Goal: Task Accomplishment & Management: Manage account settings

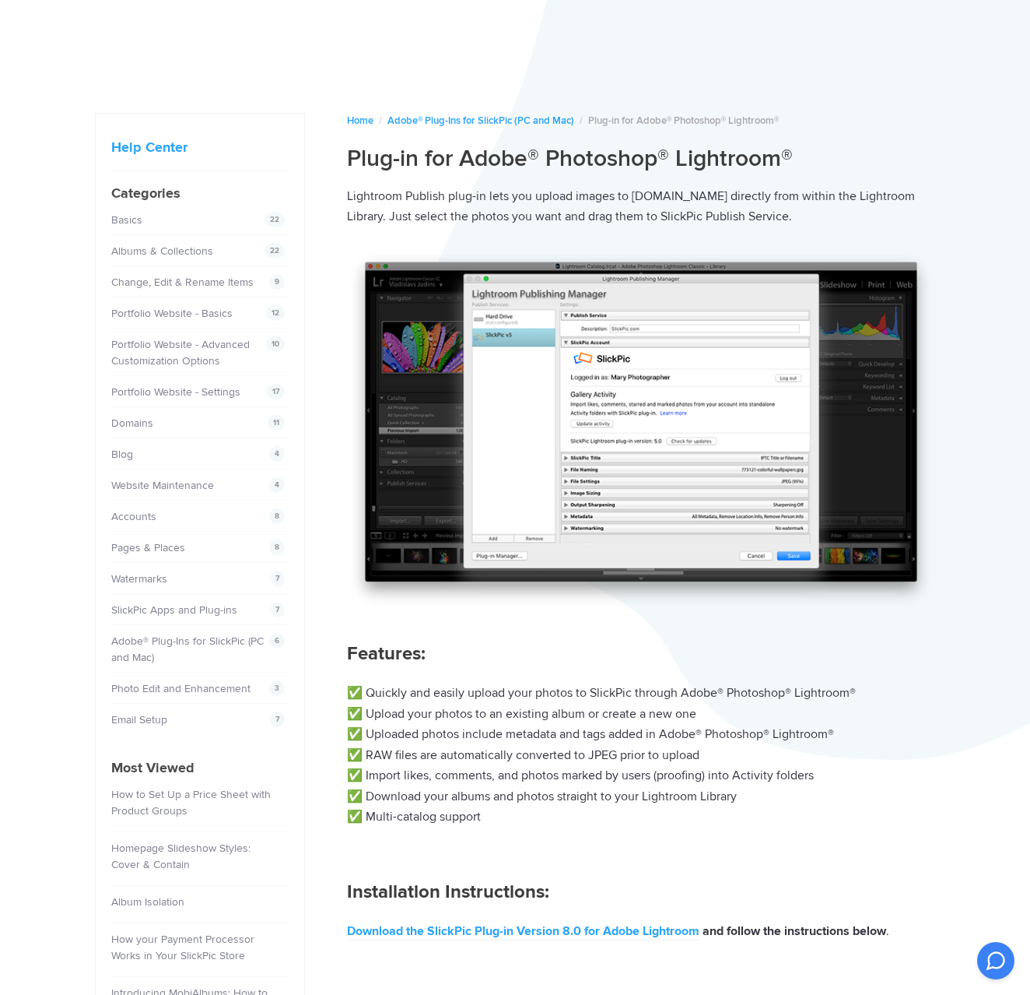
scroll to position [9, 0]
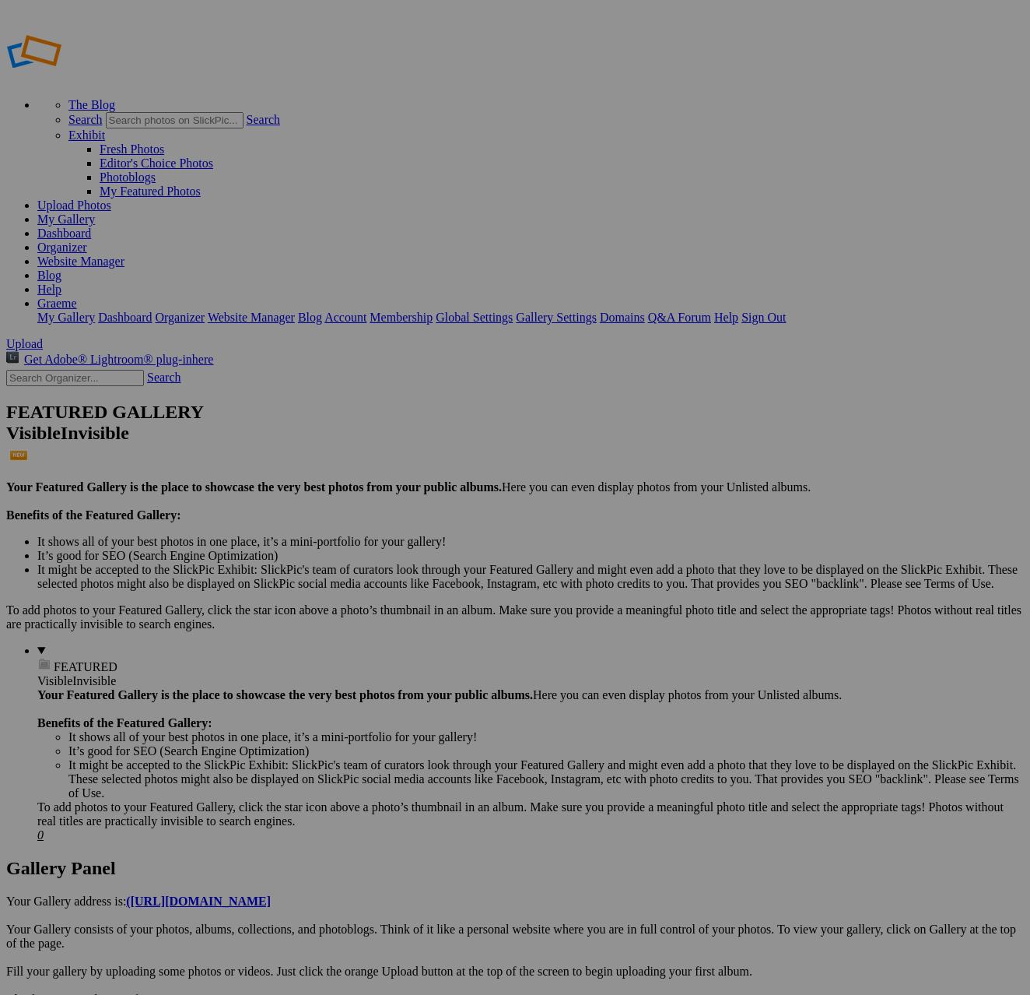
type input "Sunsets"
click at [309, 549] on span at bounding box center [309, 555] width 0 height 13
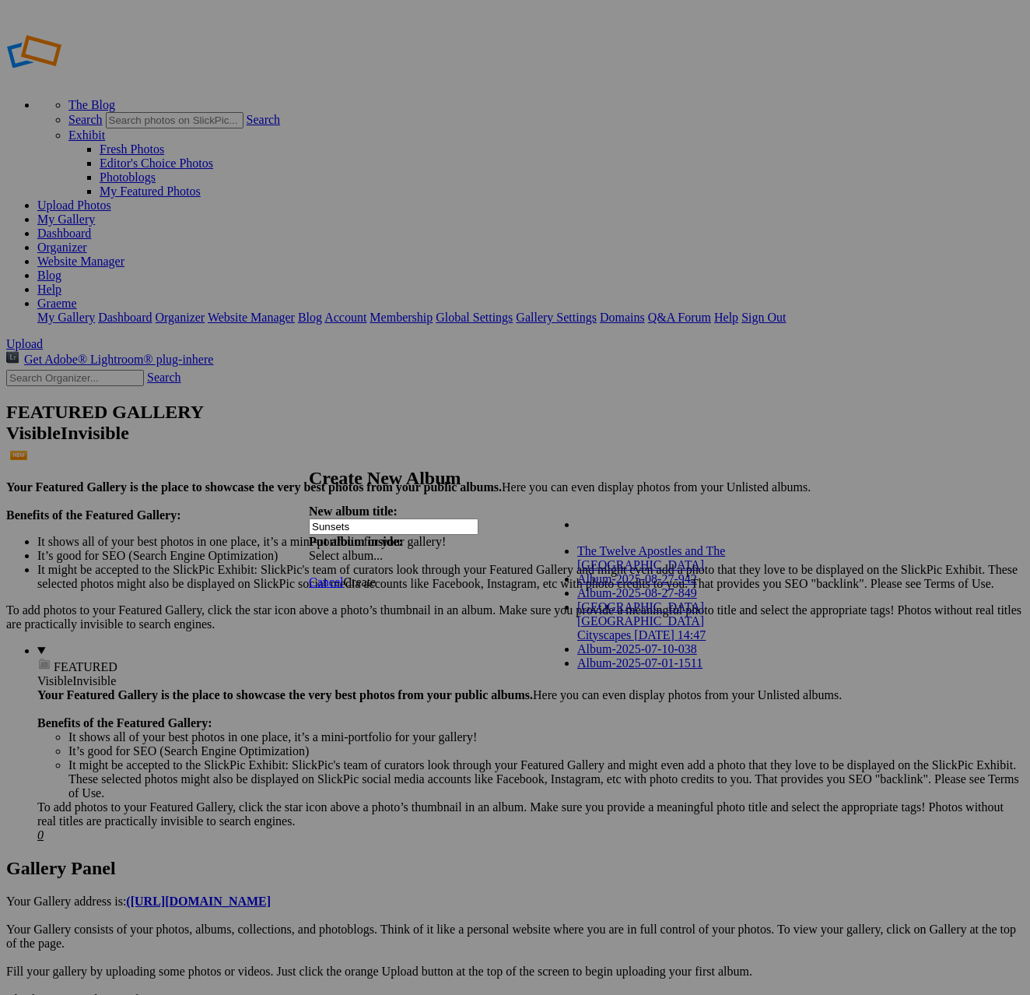
scroll to position [2, 0]
click at [672, 669] on link "Album-2025-07-01-1511" at bounding box center [639, 662] width 125 height 13
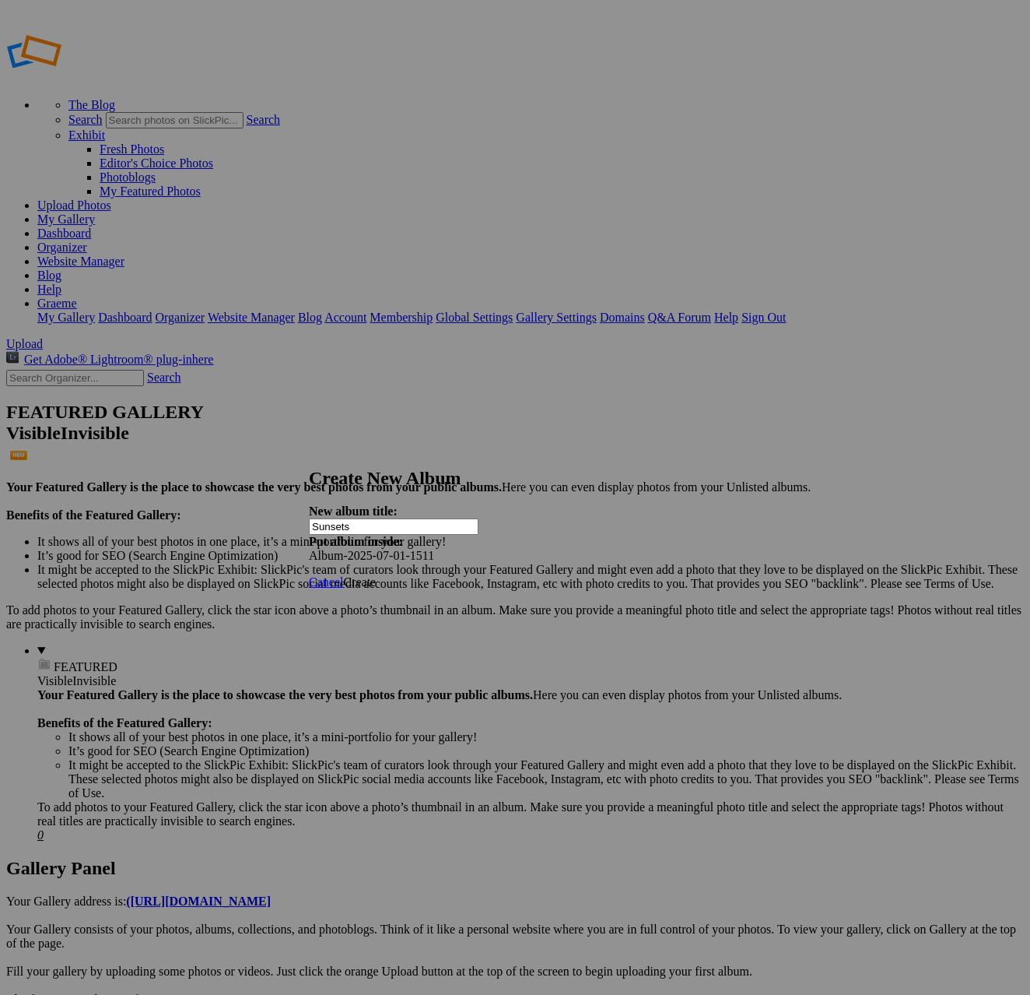
click at [376, 575] on span "Create" at bounding box center [359, 581] width 33 height 13
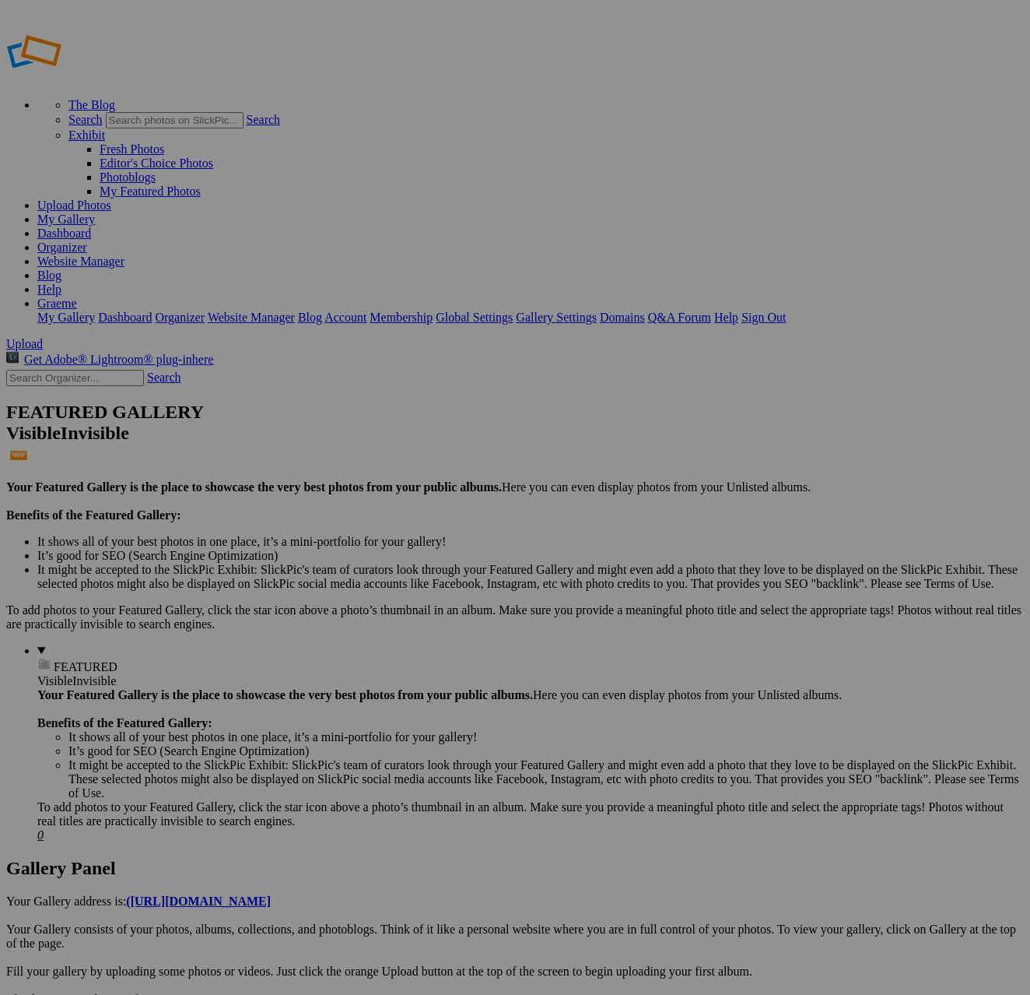
click at [373, 556] on link "Yes" at bounding box center [364, 557] width 18 height 13
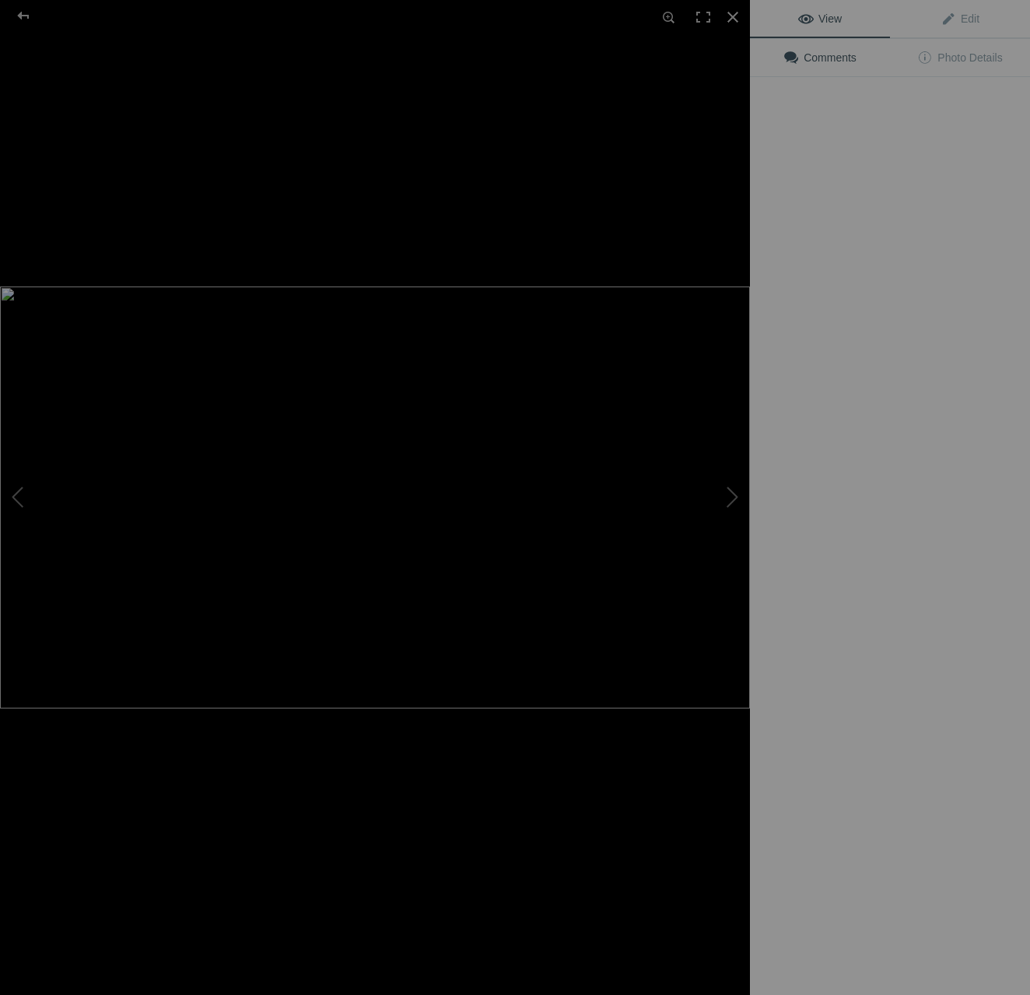
click at [577, 227] on div at bounding box center [375, 497] width 750 height 995
